Goal: Find specific page/section: Find specific page/section

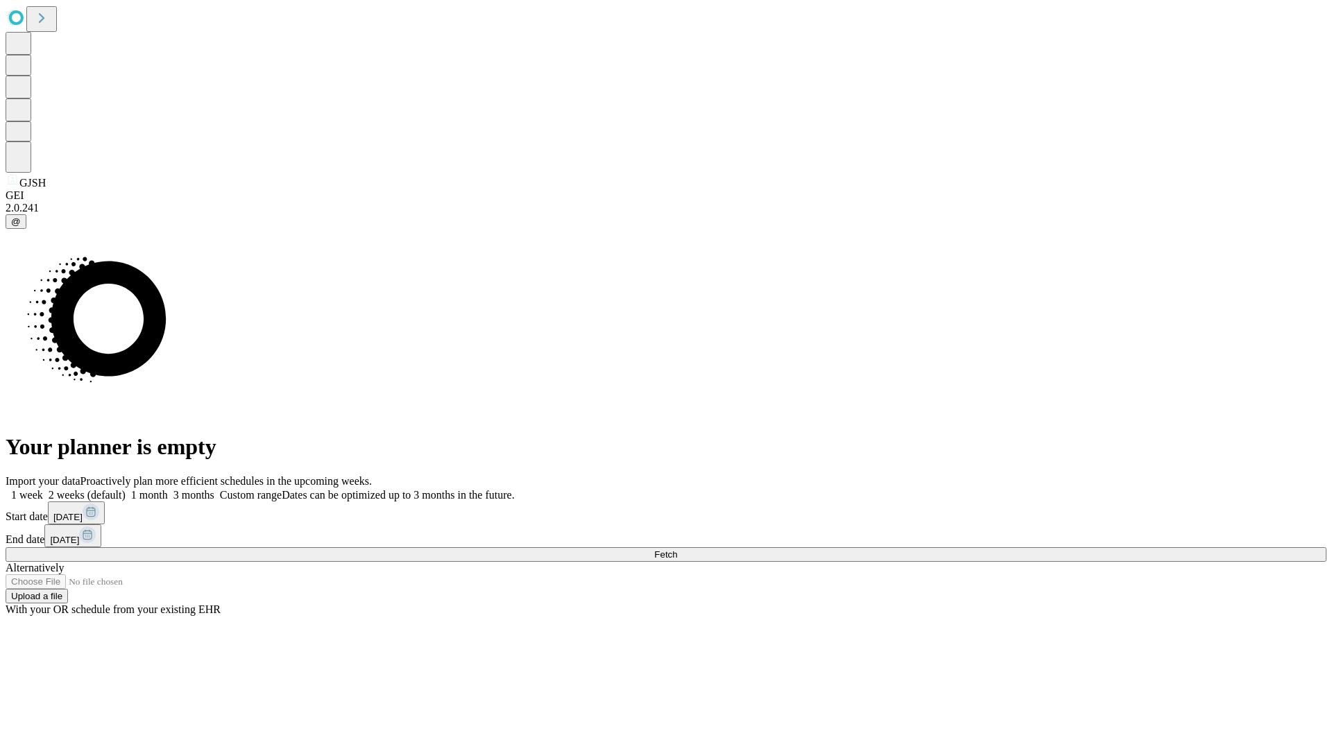
click at [677, 549] on span "Fetch" at bounding box center [665, 554] width 23 height 10
